Goal: Task Accomplishment & Management: Manage account settings

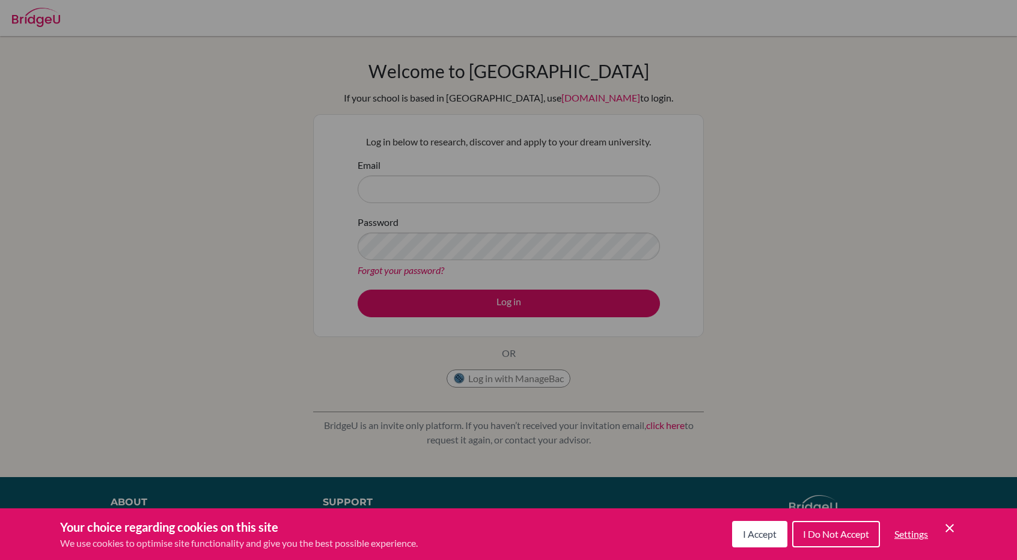
click at [949, 528] on icon "Save and close" at bounding box center [950, 528] width 8 height 8
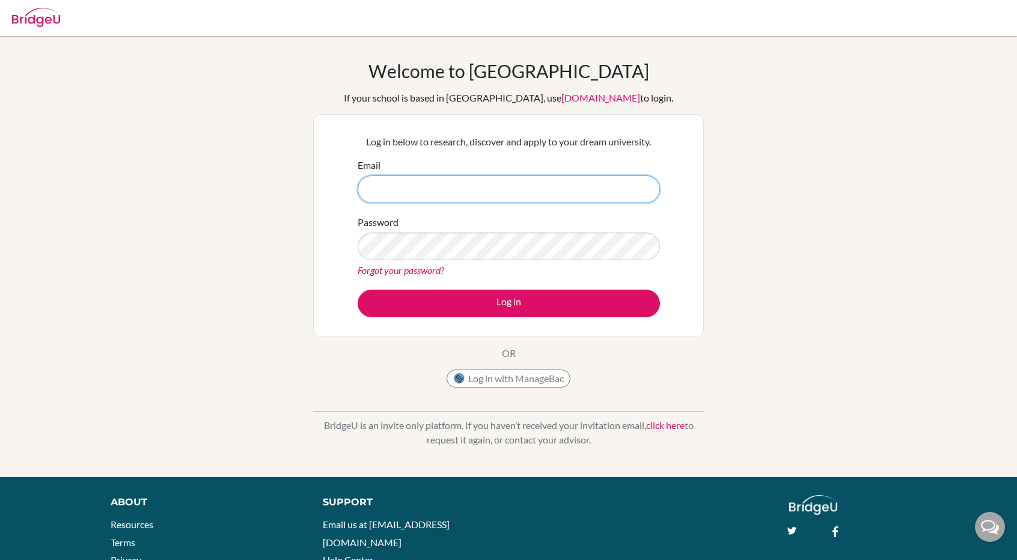
click at [457, 195] on input "Email" at bounding box center [509, 190] width 302 height 28
click at [498, 188] on input "Email" at bounding box center [509, 190] width 302 height 28
click at [445, 189] on input "hsianglc" at bounding box center [509, 190] width 302 height 28
click at [455, 189] on input "hsianglc.s" at bounding box center [509, 190] width 302 height 28
click at [496, 191] on input "hsianglc.sthl." at bounding box center [509, 190] width 302 height 28
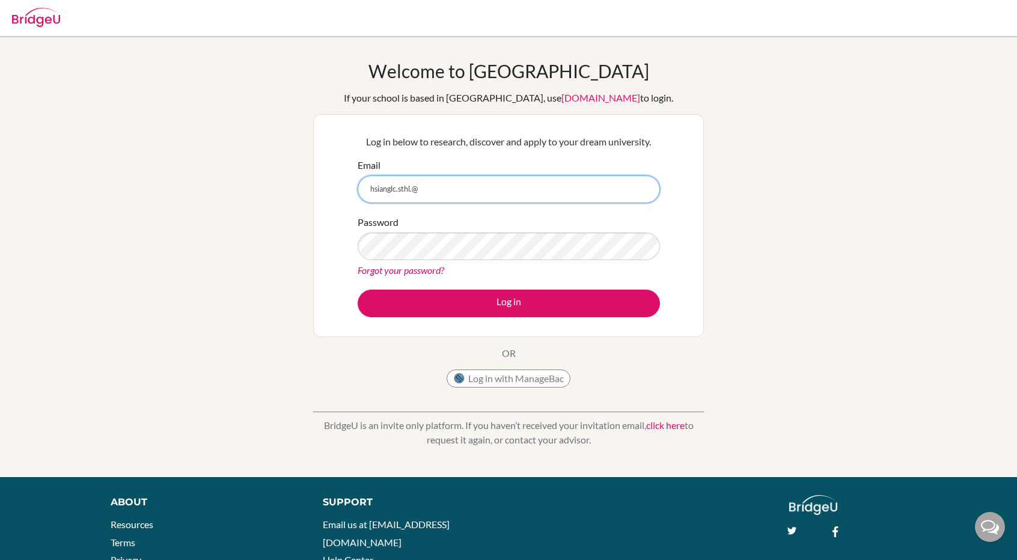
click at [535, 193] on input "hsianglc.sthl.@" at bounding box center [509, 190] width 302 height 28
type input "[EMAIL_ADDRESS][DOMAIN_NAME]"
click at [399, 270] on link "Forgot your password?" at bounding box center [401, 270] width 87 height 11
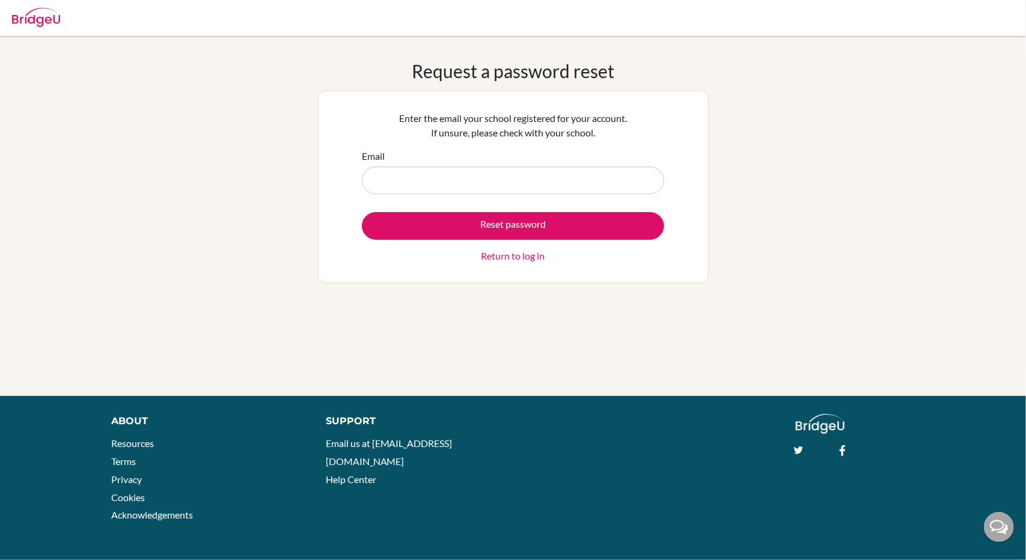
click at [482, 181] on input "Email" at bounding box center [513, 181] width 302 height 28
click at [443, 178] on input "Email" at bounding box center [513, 181] width 302 height 28
paste input "[EMAIL_ADDRESS][DOMAIN_NAME]"
type input "[EMAIL_ADDRESS][DOMAIN_NAME]"
click at [362, 212] on button "Reset password" at bounding box center [513, 226] width 302 height 28
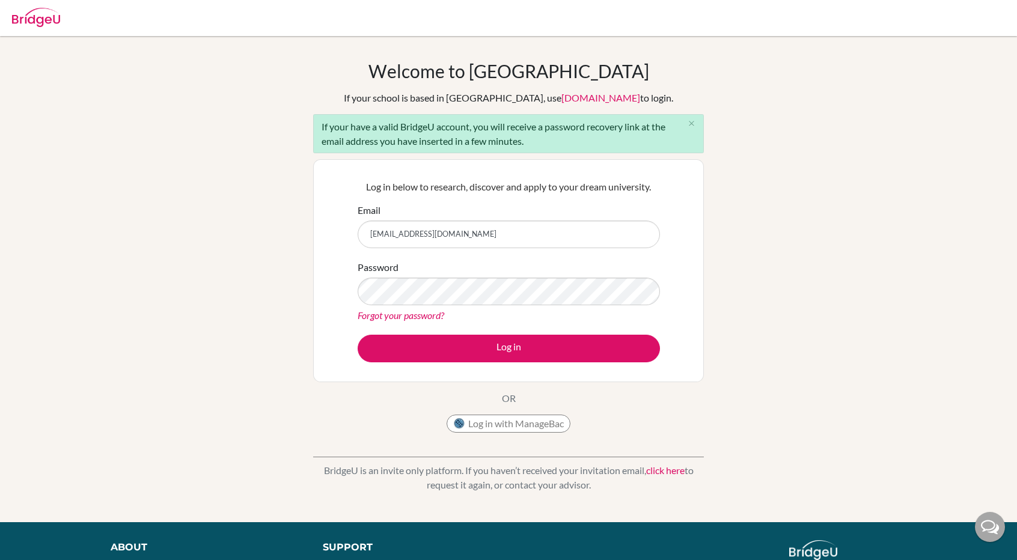
type input "[EMAIL_ADDRESS][DOMAIN_NAME]"
click at [358, 335] on button "Log in" at bounding box center [509, 349] width 302 height 28
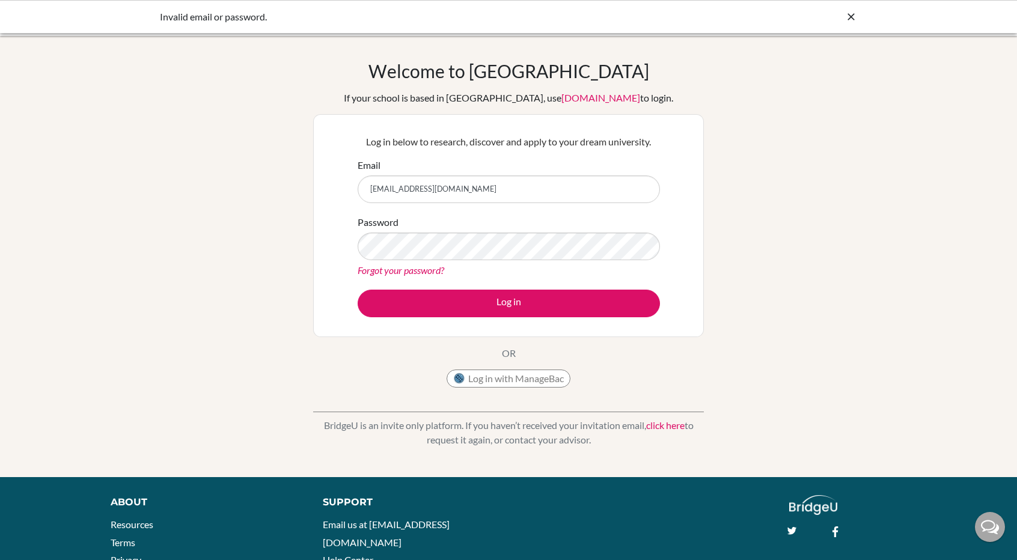
click at [411, 269] on link "Forgot your password?" at bounding box center [401, 270] width 87 height 11
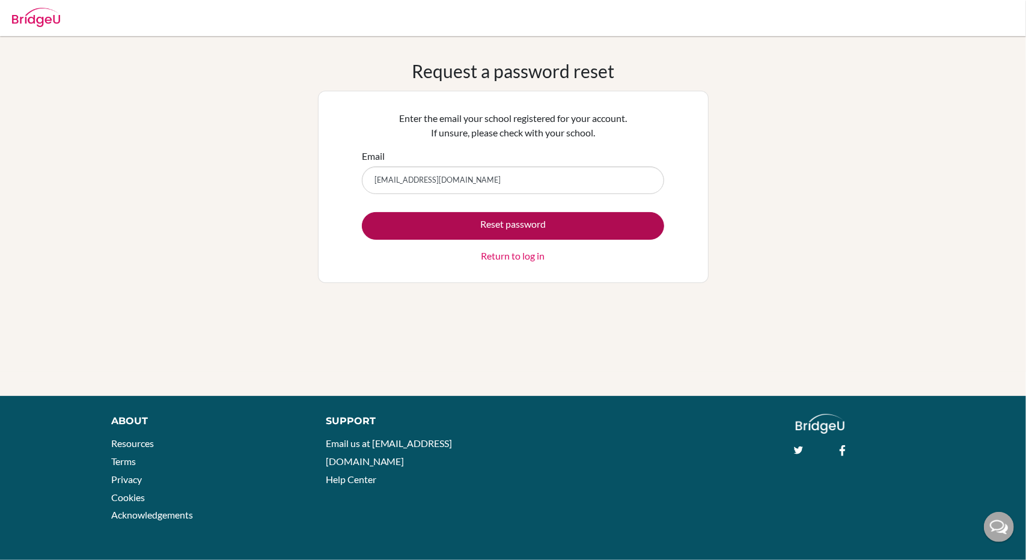
type input "[EMAIL_ADDRESS][DOMAIN_NAME]"
click at [362, 212] on button "Reset password" at bounding box center [513, 226] width 302 height 28
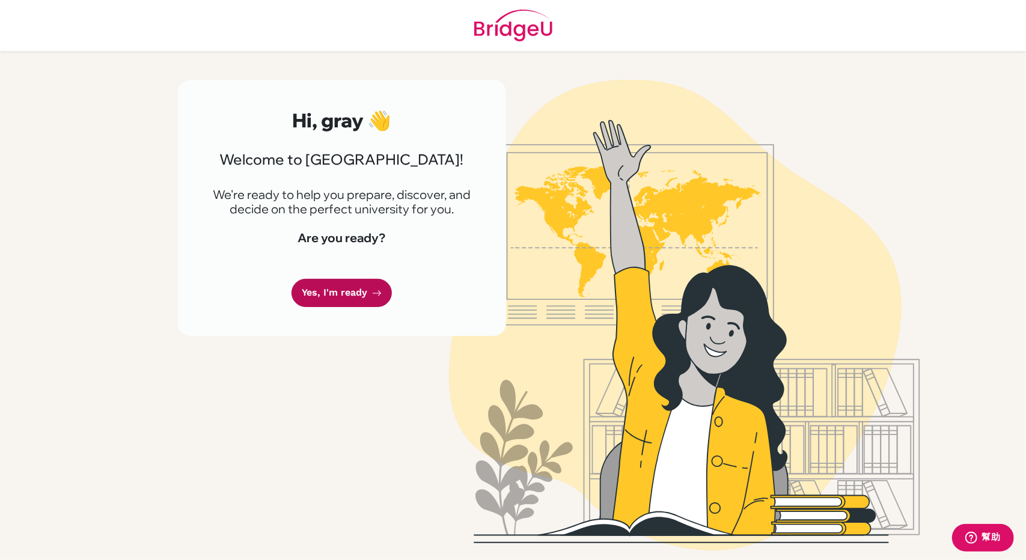
click at [335, 290] on link "Yes, I'm ready" at bounding box center [342, 293] width 100 height 28
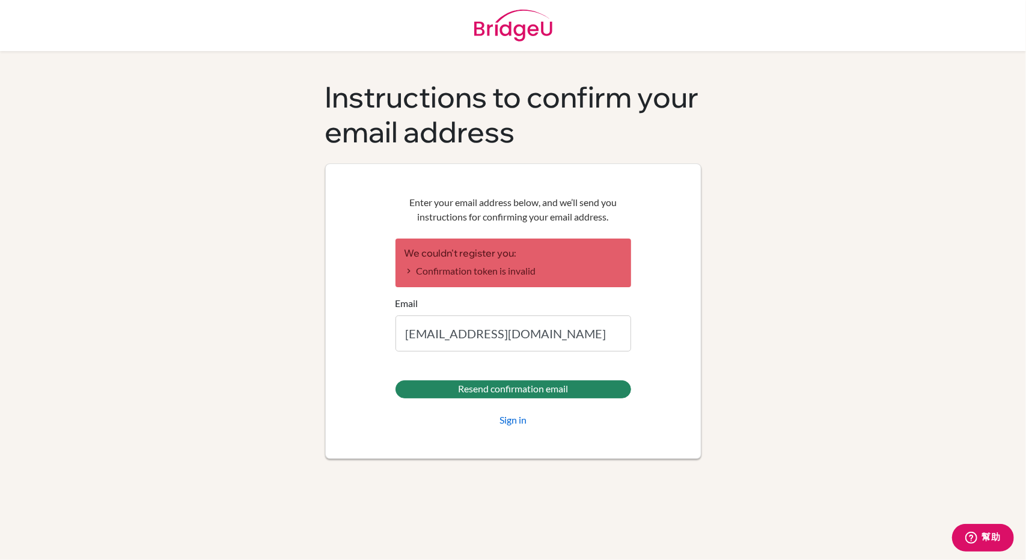
type input "[EMAIL_ADDRESS][DOMAIN_NAME]"
click at [396, 381] on input "Resend confirmation email" at bounding box center [514, 390] width 236 height 18
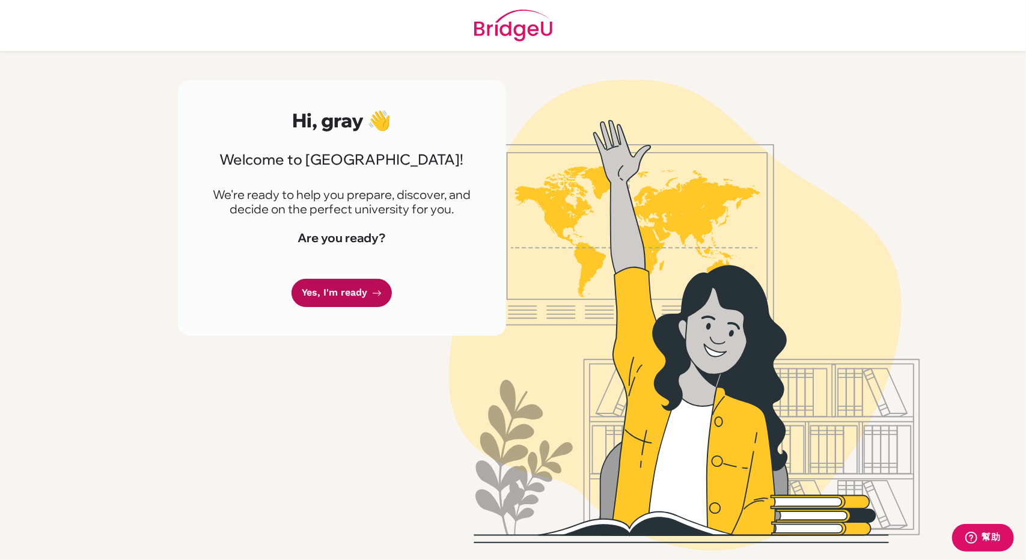
click at [349, 293] on link "Yes, I'm ready" at bounding box center [342, 293] width 100 height 28
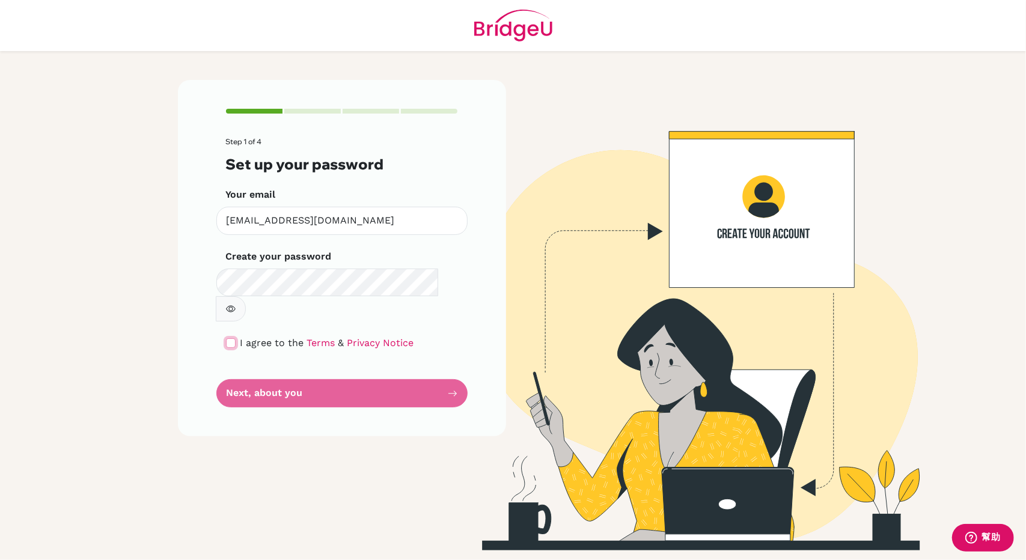
click at [231, 339] on input "checkbox" at bounding box center [231, 344] width 10 height 10
checkbox input "true"
click at [248, 379] on button "Next, about you" at bounding box center [341, 393] width 251 height 28
